Goal: Task Accomplishment & Management: Complete application form

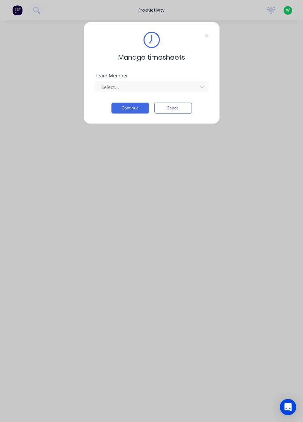
click at [148, 75] on div "Team Member" at bounding box center [152, 75] width 114 height 5
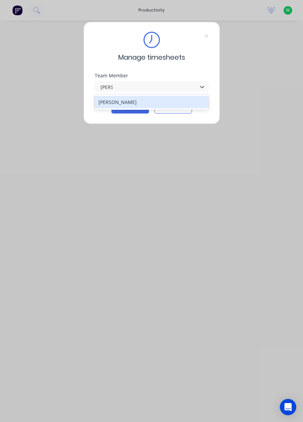
click at [167, 103] on div "[PERSON_NAME]" at bounding box center [151, 102] width 114 height 13
type input "[PERSON_NAME]"
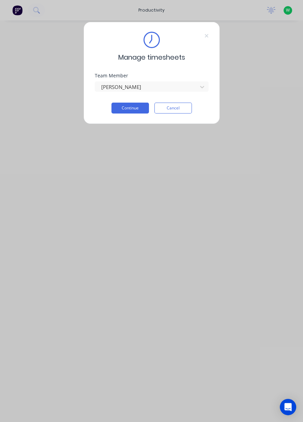
click at [145, 112] on button "Continue" at bounding box center [131, 108] width 38 height 11
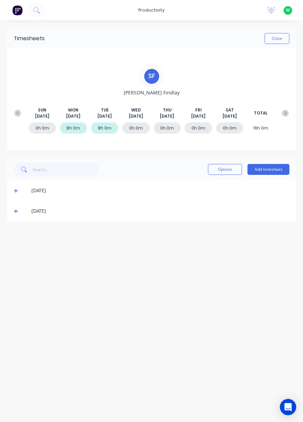
click at [280, 172] on button "Add timesheet" at bounding box center [269, 169] width 42 height 11
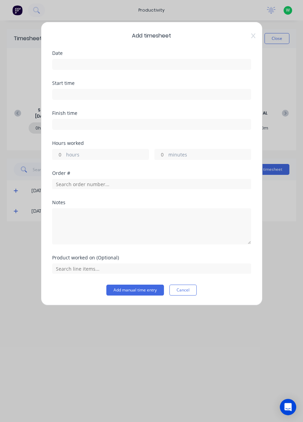
click at [166, 65] on input at bounding box center [152, 64] width 198 height 10
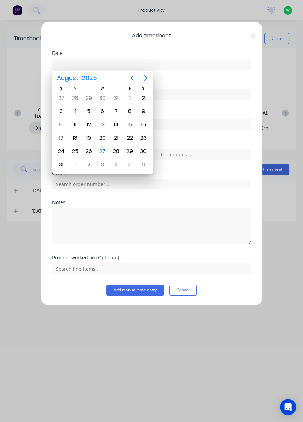
click at [103, 147] on div "27" at bounding box center [102, 151] width 10 height 10
type input "[DATE]"
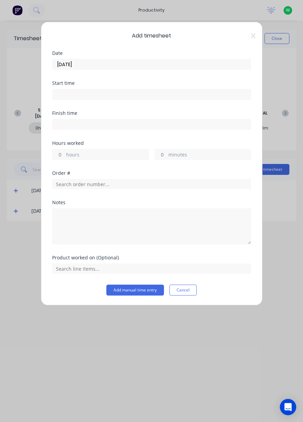
click at [61, 153] on input "hours" at bounding box center [59, 154] width 12 height 10
type input "8"
click at [81, 181] on input "text" at bounding box center [151, 184] width 199 height 10
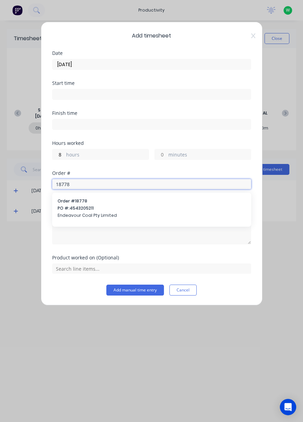
type input "18778"
click at [128, 205] on span "PO #: 4543205211" at bounding box center [152, 208] width 188 height 6
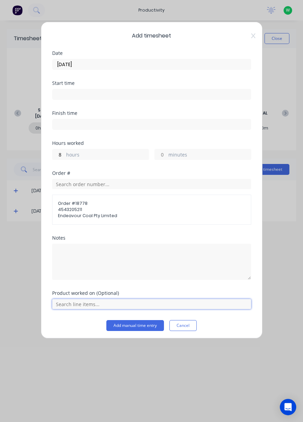
click at [222, 302] on input "text" at bounding box center [151, 304] width 199 height 10
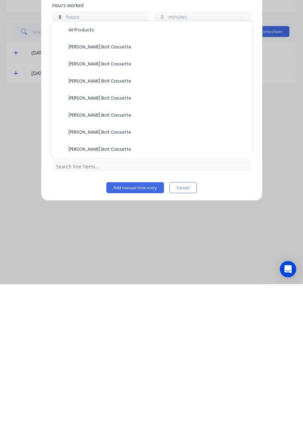
click at [161, 165] on span "All Products" at bounding box center [157, 168] width 177 height 6
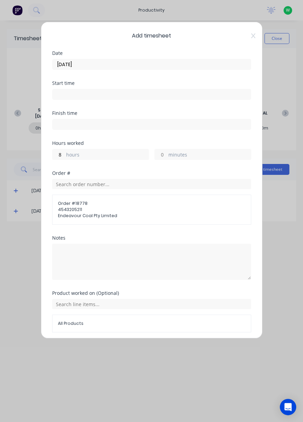
scroll to position [24, 0]
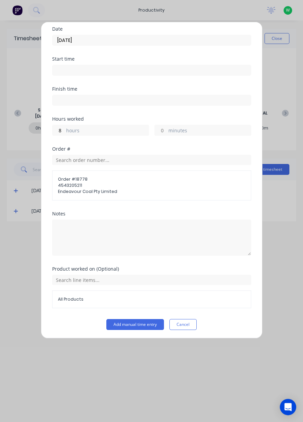
click at [141, 324] on button "Add manual time entry" at bounding box center [135, 324] width 58 height 11
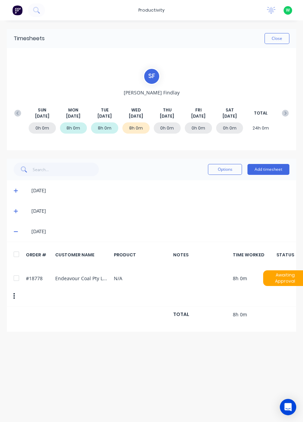
click at [281, 38] on button "Close" at bounding box center [277, 38] width 25 height 11
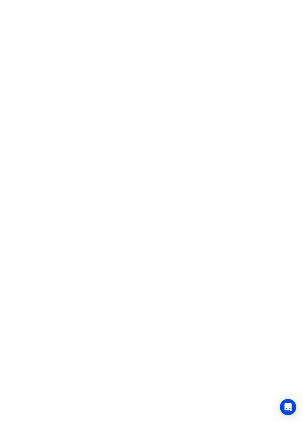
click at [171, 0] on html at bounding box center [151, 0] width 303 height 0
